Goal: Information Seeking & Learning: Learn about a topic

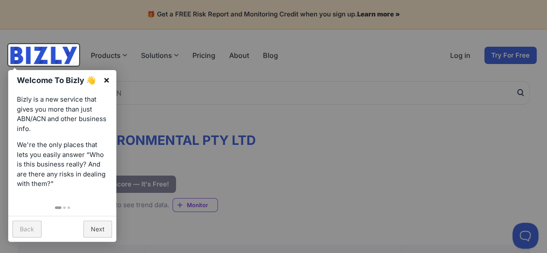
click at [113, 77] on link "×" at bounding box center [106, 79] width 19 height 19
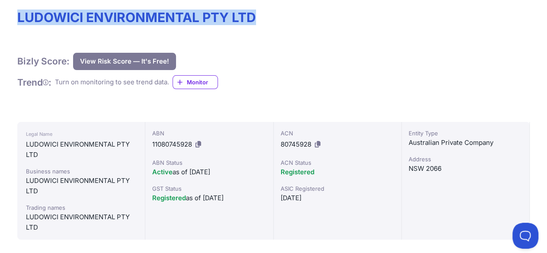
scroll to position [108, 0]
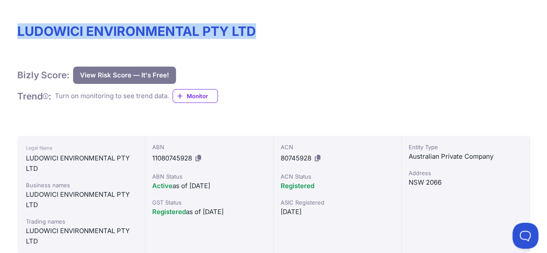
drag, startPoint x: 252, startPoint y: 6, endPoint x: 0, endPoint y: 4, distance: 251.7
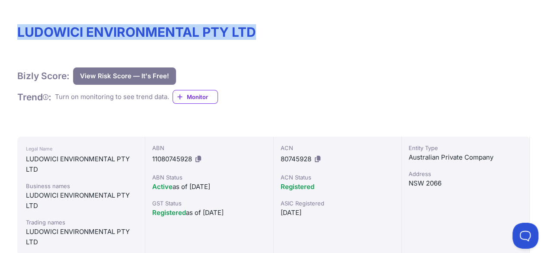
copy h1 "LUDOWICI ENVIRONMENTAL PTY LTD"
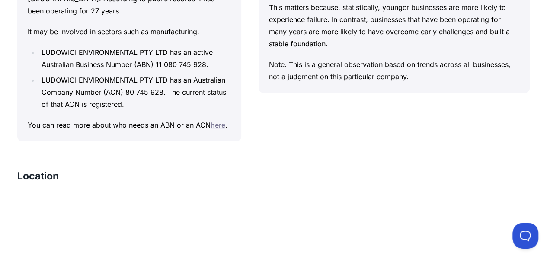
scroll to position [887, 0]
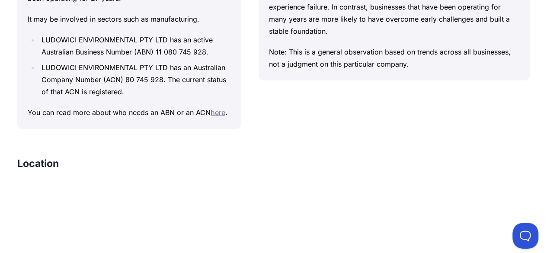
click at [211, 117] on link "here" at bounding box center [218, 112] width 15 height 9
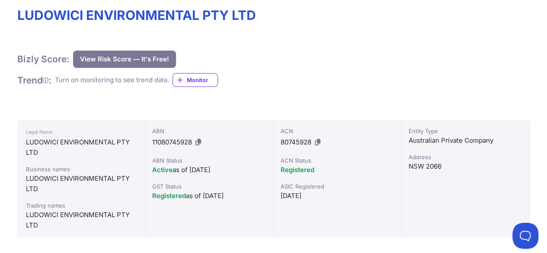
scroll to position [72, 0]
